Goal: Transaction & Acquisition: Purchase product/service

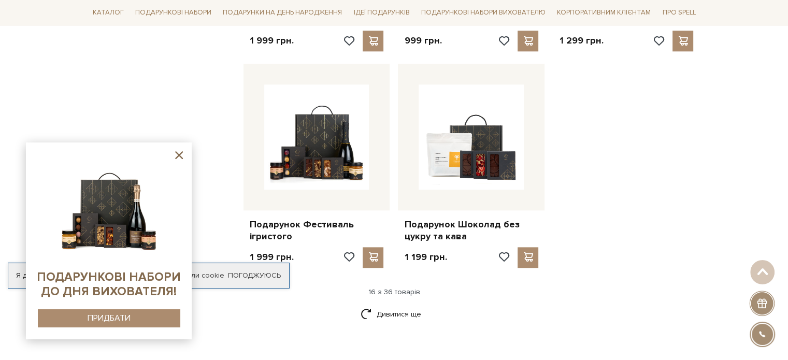
click at [179, 155] on icon at bounding box center [179, 155] width 8 height 8
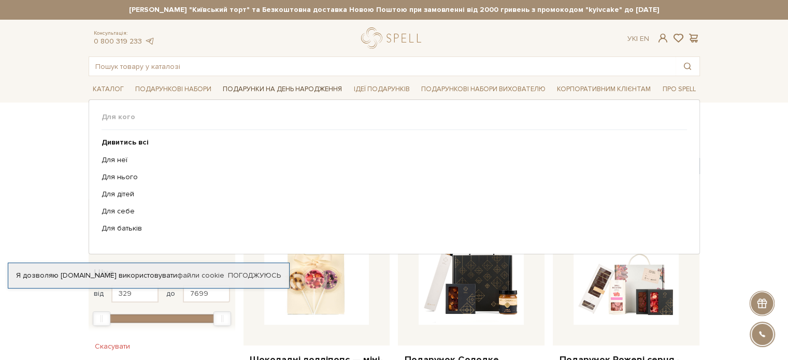
click at [282, 89] on link "Подарунки на День народження" at bounding box center [282, 89] width 127 height 16
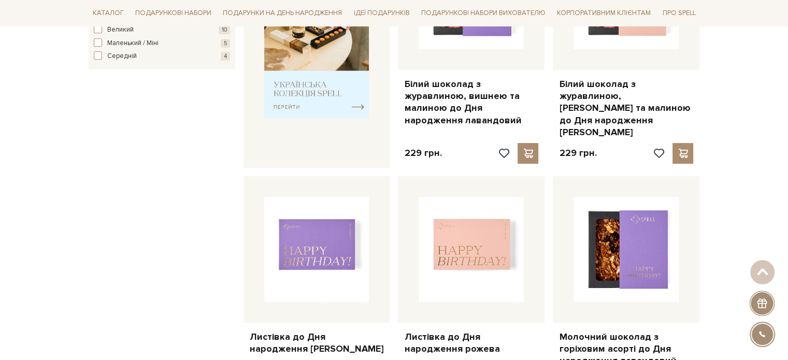
scroll to position [499, 0]
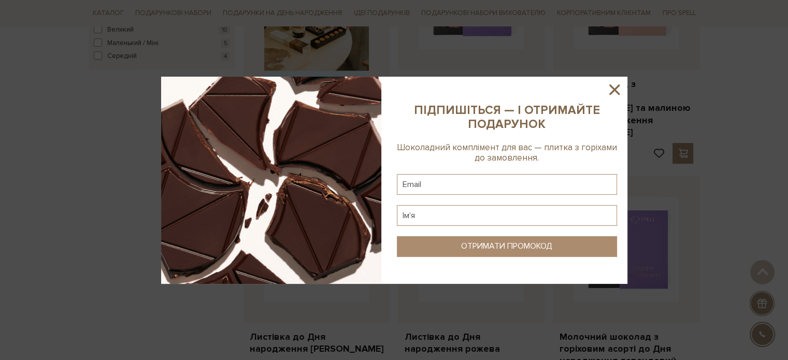
click at [613, 91] on icon at bounding box center [614, 89] width 10 height 10
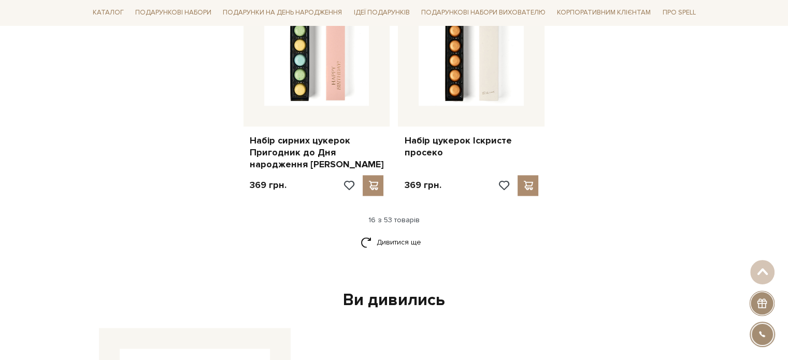
scroll to position [1393, 0]
click at [397, 232] on link "Дивитися ще" at bounding box center [393, 241] width 67 height 18
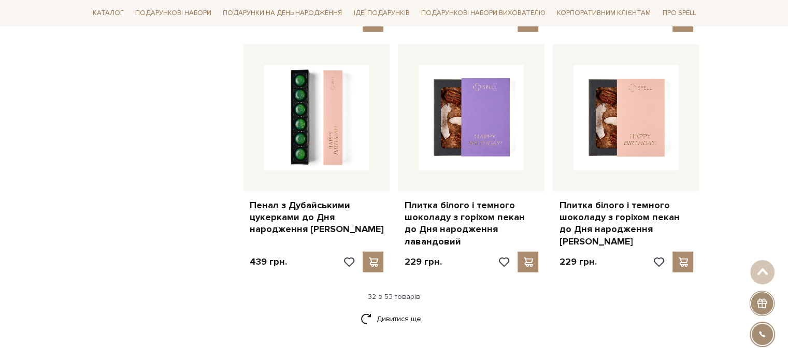
scroll to position [2473, 0]
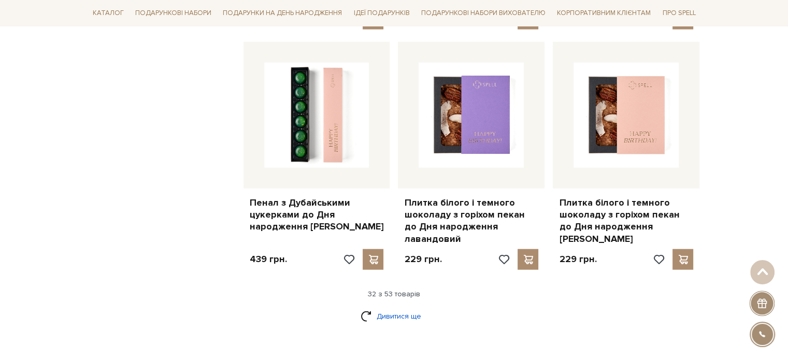
click at [372, 307] on link "Дивитися ще" at bounding box center [393, 316] width 67 height 18
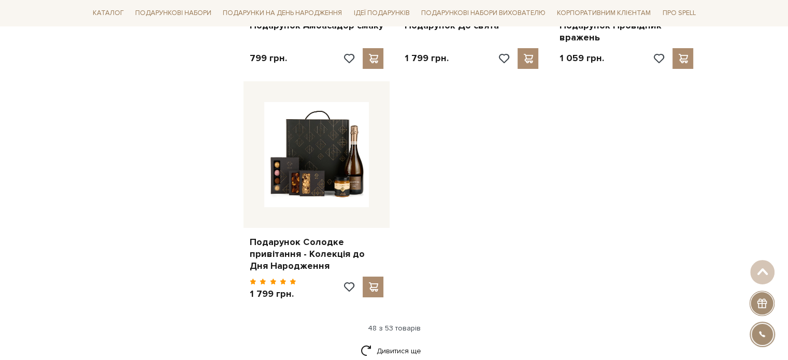
scroll to position [3786, 0]
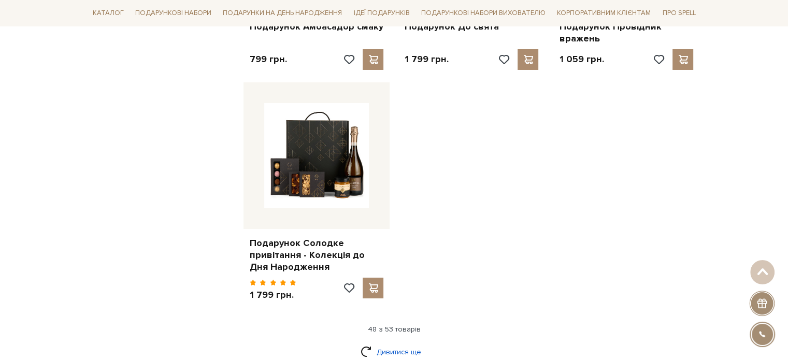
click at [397, 343] on link "Дивитися ще" at bounding box center [393, 352] width 67 height 18
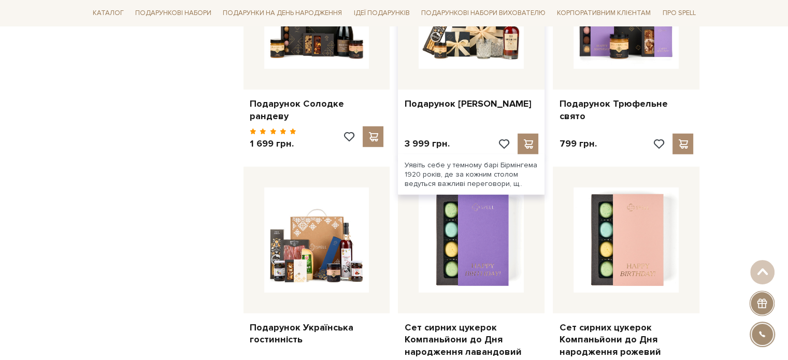
scroll to position [3032, 0]
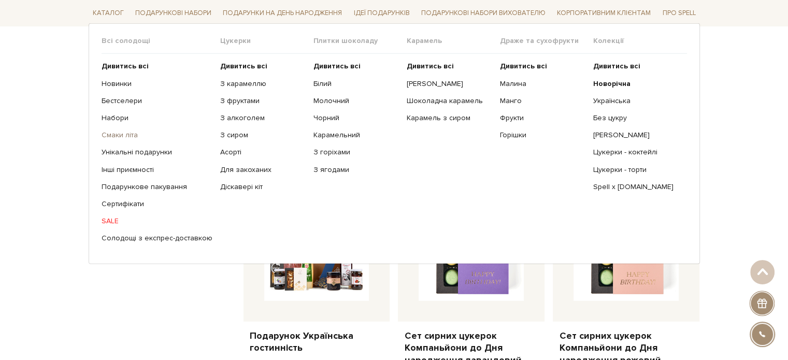
click at [115, 130] on link "Смаки літа" at bounding box center [156, 134] width 111 height 9
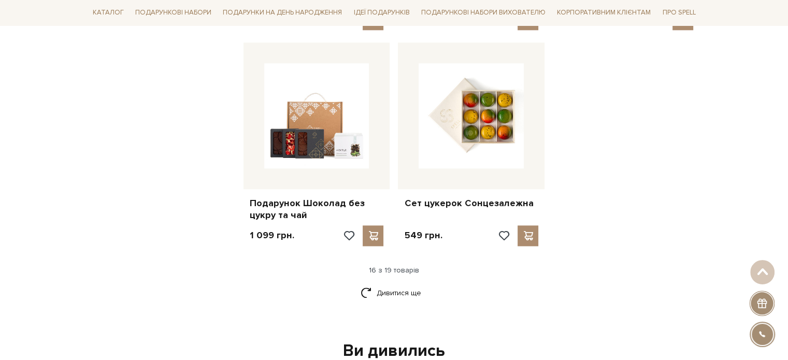
scroll to position [1251, 0]
click at [423, 292] on link "Дивитися ще" at bounding box center [393, 292] width 67 height 18
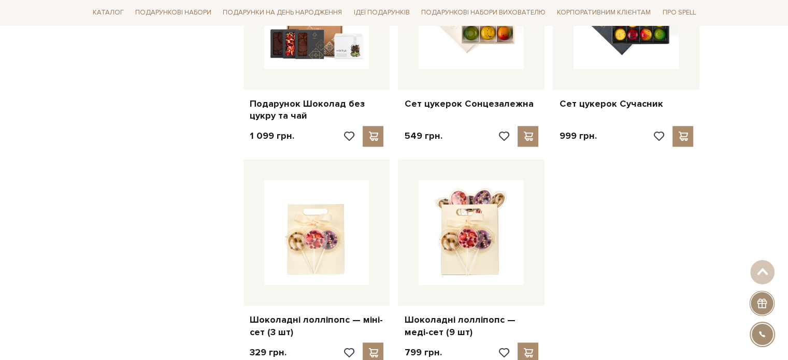
scroll to position [1349, 0]
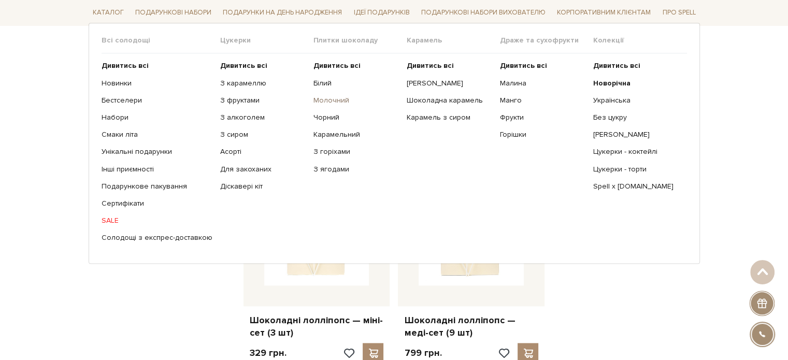
click at [319, 99] on link "Молочний" at bounding box center [355, 100] width 85 height 9
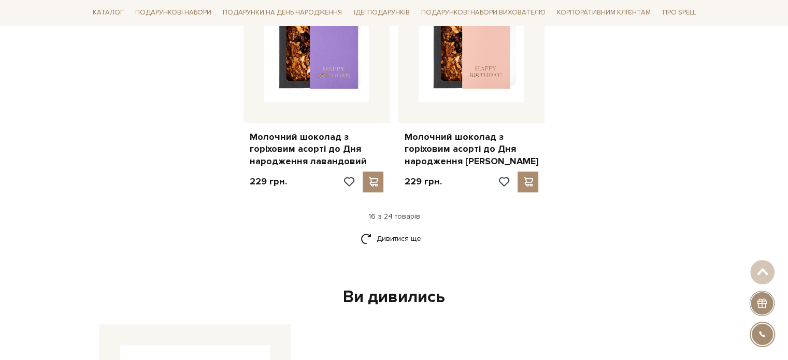
scroll to position [1367, 0]
click at [410, 234] on link "Дивитися ще" at bounding box center [393, 238] width 67 height 18
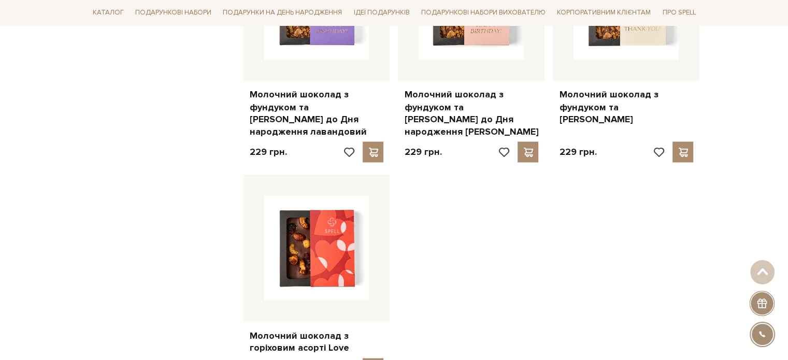
scroll to position [1869, 0]
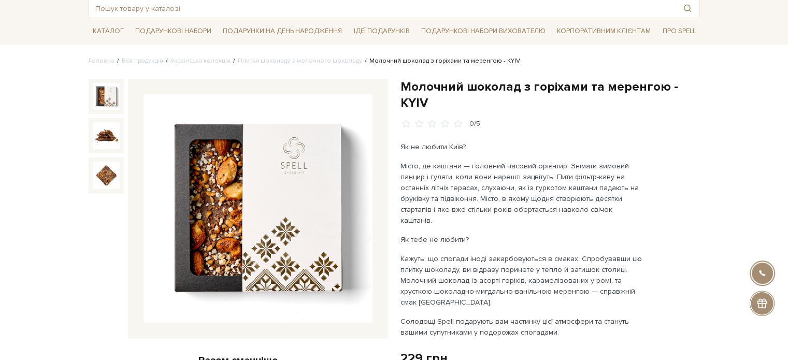
scroll to position [58, 0]
click at [352, 271] on img at bounding box center [257, 208] width 229 height 229
